Goal: Task Accomplishment & Management: Use online tool/utility

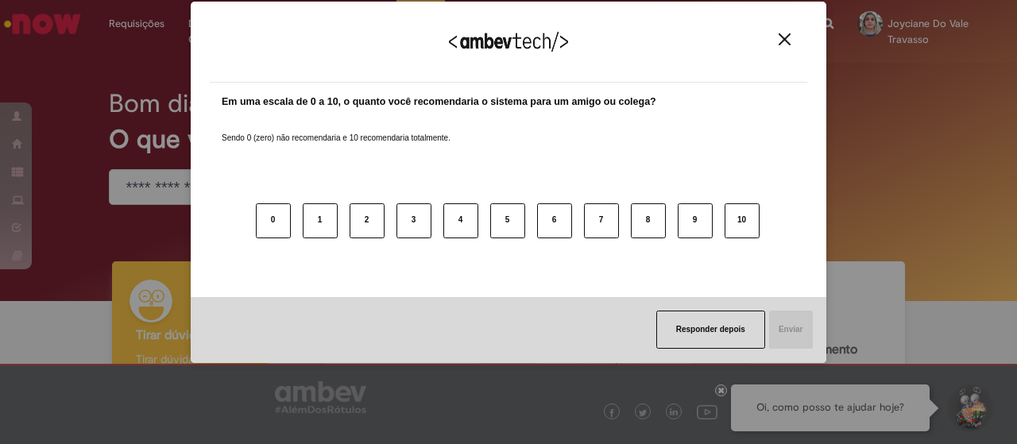
click at [786, 38] on img "Close" at bounding box center [784, 39] width 12 height 12
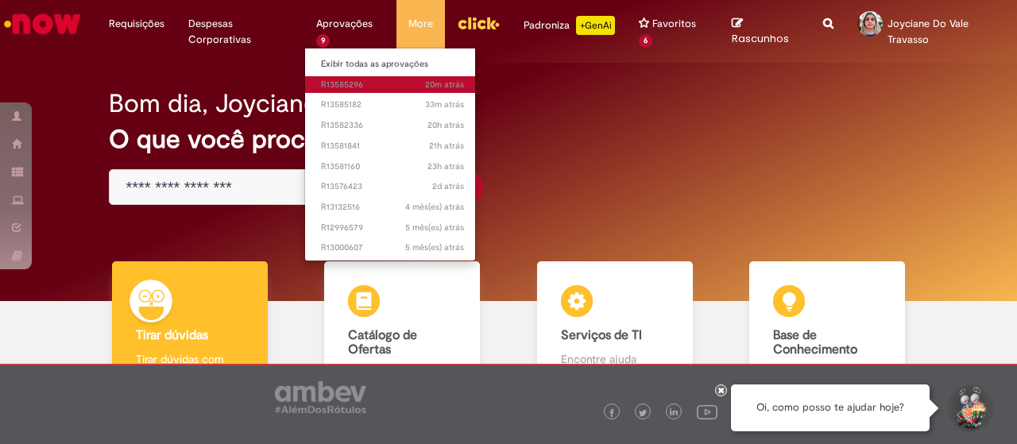
click at [354, 83] on span "20m atrás 20 minutos atrás R13585296" at bounding box center [392, 85] width 143 height 13
click at [353, 83] on span "20m atrás 20 minutos atrás R13585296" at bounding box center [392, 85] width 143 height 13
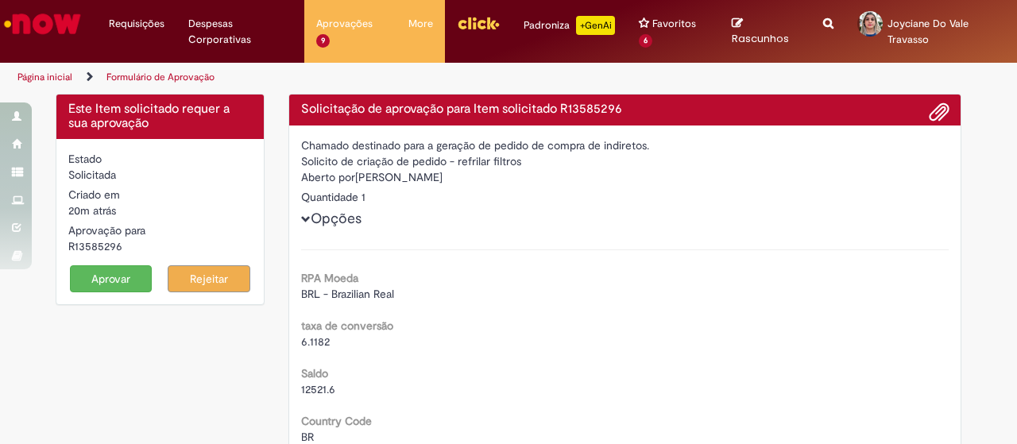
click at [95, 290] on button "Aprovar" at bounding box center [111, 278] width 83 height 27
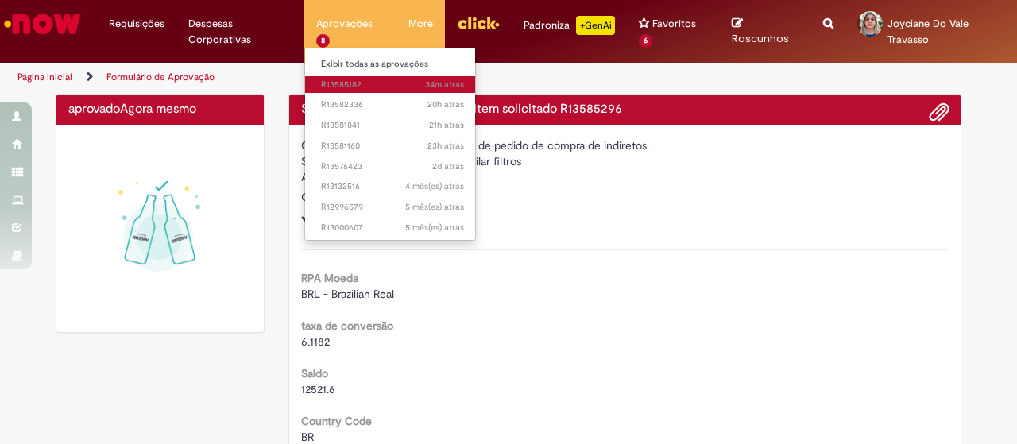
click at [350, 88] on span "34m atrás 34 minutos atrás R13585182" at bounding box center [392, 85] width 143 height 13
click at [335, 88] on span "34m atrás 34 minutos atrás R13585182" at bounding box center [392, 85] width 143 height 13
click at [361, 86] on span "34m atrás 34 minutos atrás R13585182" at bounding box center [392, 85] width 143 height 13
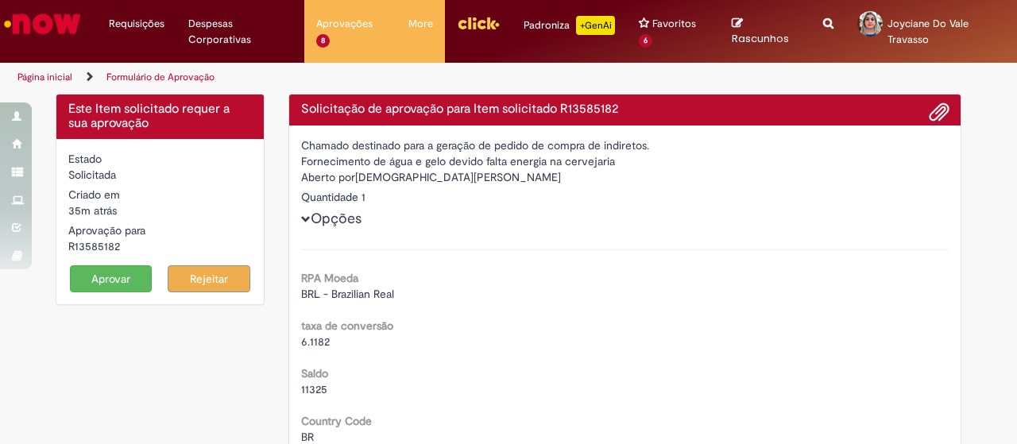
click at [114, 277] on button "Aprovar" at bounding box center [111, 278] width 83 height 27
